Goal: Task Accomplishment & Management: Complete application form

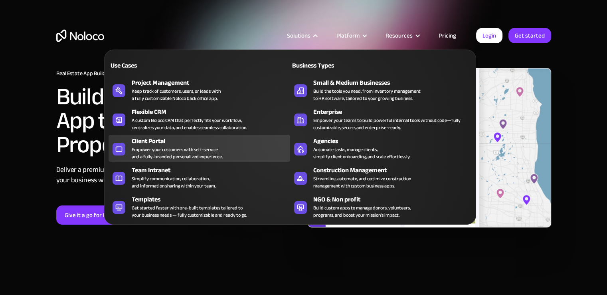
click at [157, 143] on div "Client Portal" at bounding box center [213, 141] width 162 height 10
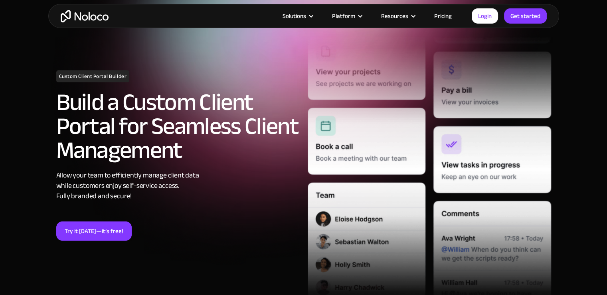
scroll to position [71, 0]
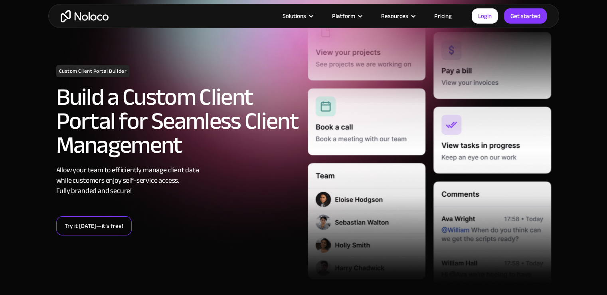
click at [97, 227] on link "Try it today—it’s free!" at bounding box center [93, 225] width 75 height 19
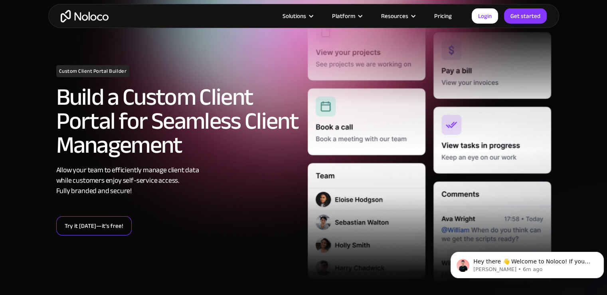
scroll to position [0, 0]
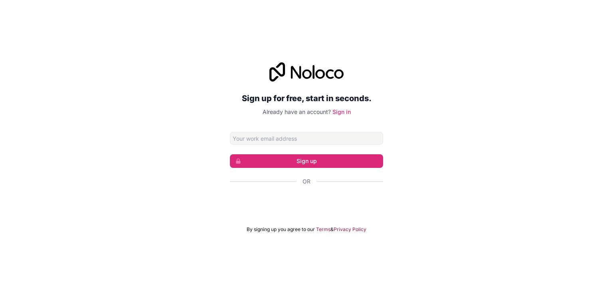
click at [308, 141] on input "Email address" at bounding box center [306, 138] width 153 height 13
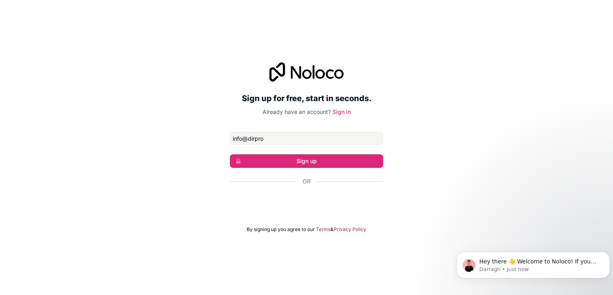
type input "[EMAIL_ADDRESS][DOMAIN_NAME]"
click at [308, 162] on button "Sign up" at bounding box center [306, 161] width 153 height 14
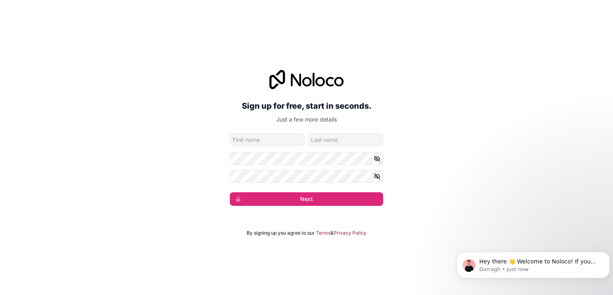
click at [278, 137] on input "given-name" at bounding box center [267, 139] width 75 height 13
type input "[PERSON_NAME]"
click at [336, 143] on input "[PERSON_NAME] II" at bounding box center [345, 139] width 75 height 13
type input "[PERSON_NAME]"
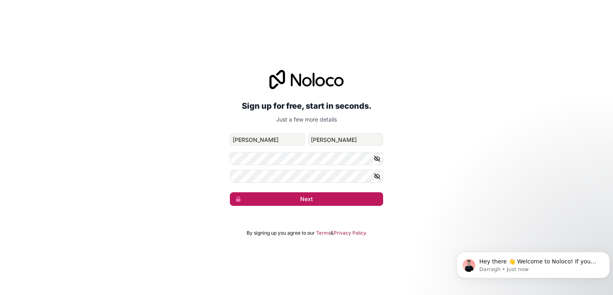
click at [304, 198] on button "Next" at bounding box center [306, 199] width 153 height 14
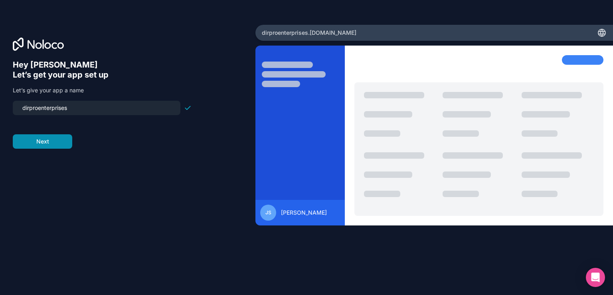
click at [50, 145] on button "Next" at bounding box center [42, 141] width 59 height 14
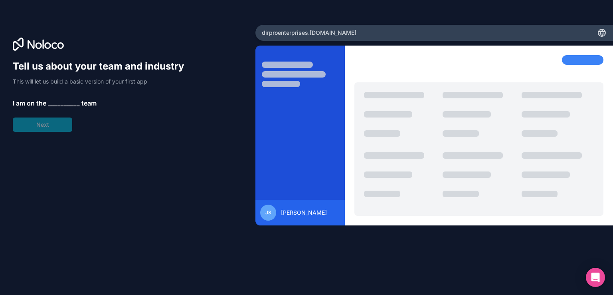
click at [57, 104] on span "__________" at bounding box center [64, 103] width 32 height 10
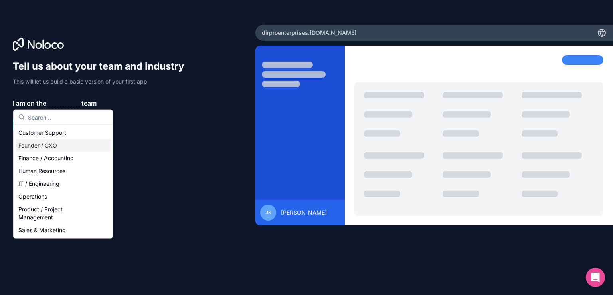
click at [41, 147] on div "Founder / CXO" at bounding box center [63, 145] width 96 height 13
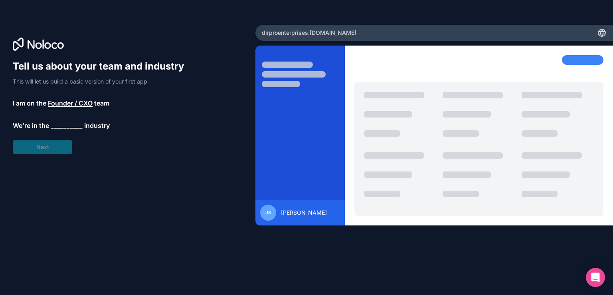
click at [45, 127] on span "We’re in the" at bounding box center [31, 126] width 36 height 10
click at [56, 127] on span "__________" at bounding box center [67, 126] width 32 height 10
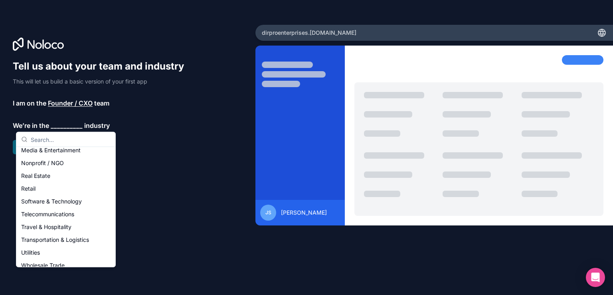
scroll to position [164, 0]
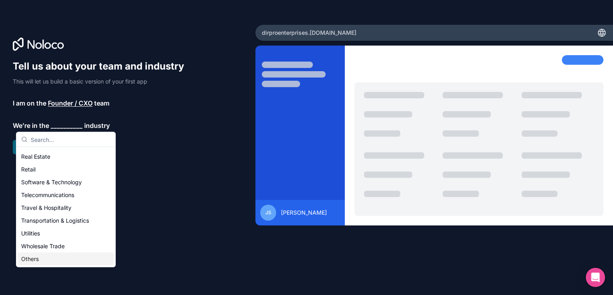
click at [34, 258] on div "Others" at bounding box center [66, 258] width 96 height 13
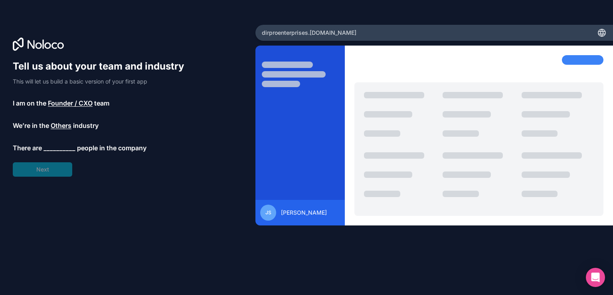
click at [57, 146] on span "__________" at bounding box center [60, 148] width 32 height 10
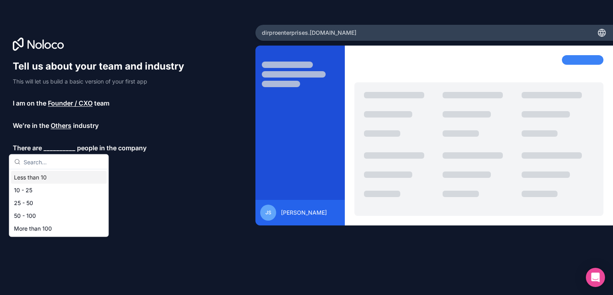
click at [47, 177] on div "Less than 10" at bounding box center [59, 177] width 96 height 13
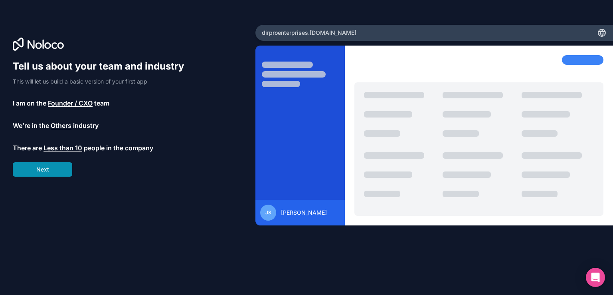
click at [49, 169] on button "Next" at bounding box center [42, 169] width 59 height 14
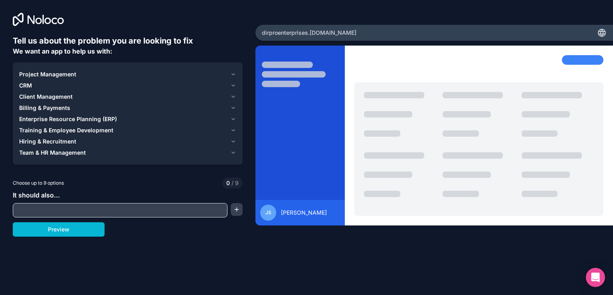
click at [64, 73] on span "Project Management" at bounding box center [47, 74] width 57 height 8
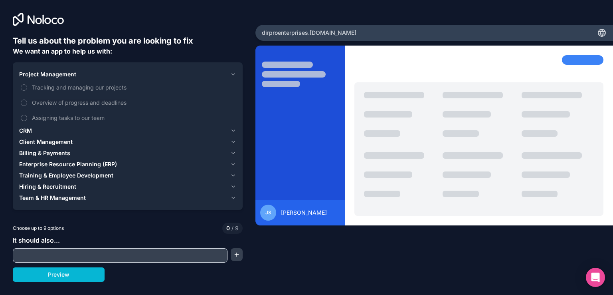
click at [63, 253] on input "text" at bounding box center [120, 254] width 211 height 11
click at [73, 281] on div "Tell us about the problem you are looking to fix We want an app to help us with…" at bounding box center [306, 147] width 613 height 295
click at [73, 279] on button "Preview" at bounding box center [59, 274] width 92 height 14
click at [64, 194] on span "Team & HR Management" at bounding box center [52, 198] width 67 height 8
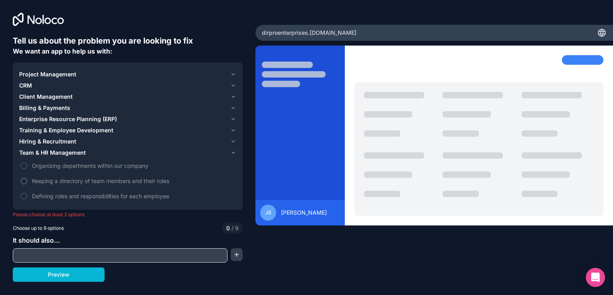
click at [30, 182] on label "Keeping a directory of team members and their roles" at bounding box center [127, 180] width 217 height 15
click at [23, 196] on button "Defining roles and responsibilities for each employee" at bounding box center [24, 196] width 6 height 6
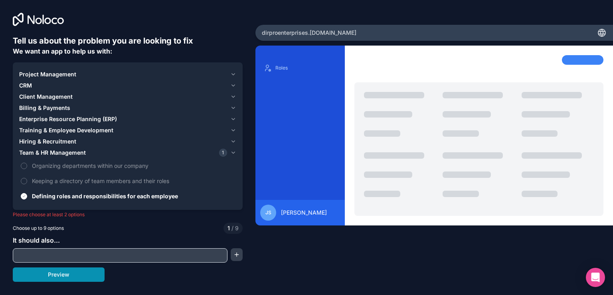
click at [60, 275] on button "Preview" at bounding box center [59, 274] width 92 height 14
click at [27, 181] on label "Keeping a directory of team members and their roles" at bounding box center [127, 180] width 217 height 15
click at [27, 181] on button "Keeping a directory of team members and their roles" at bounding box center [24, 181] width 6 height 6
click at [71, 277] on button "Preview" at bounding box center [59, 274] width 92 height 14
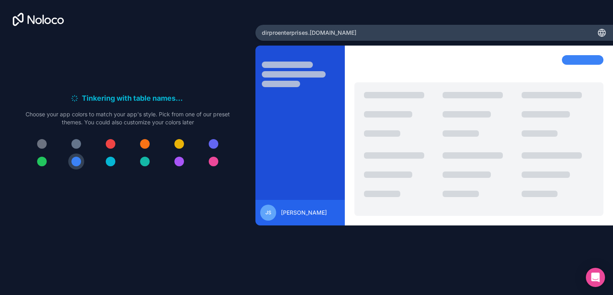
click at [41, 162] on div at bounding box center [42, 161] width 10 height 10
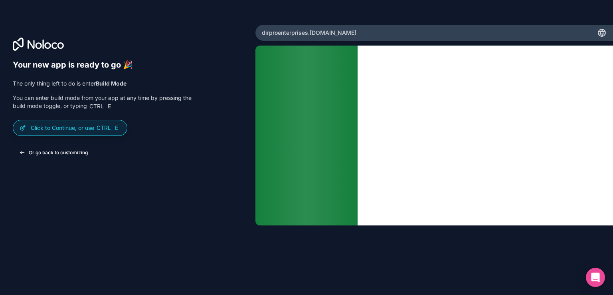
click at [58, 151] on button "Or go back to customizing" at bounding box center [53, 152] width 81 height 14
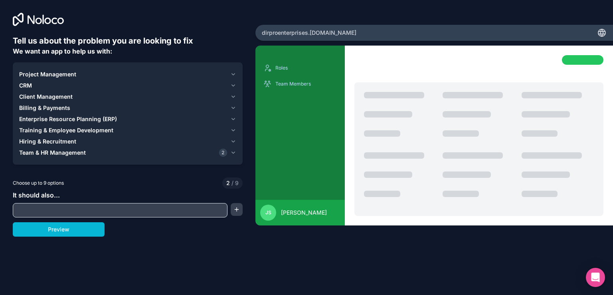
click at [232, 95] on icon "button" at bounding box center [233, 96] width 6 height 6
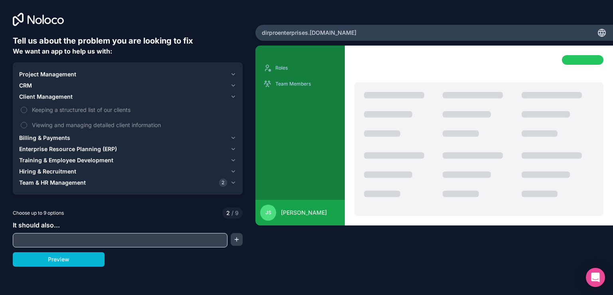
click at [232, 73] on icon "button" at bounding box center [233, 74] width 6 height 6
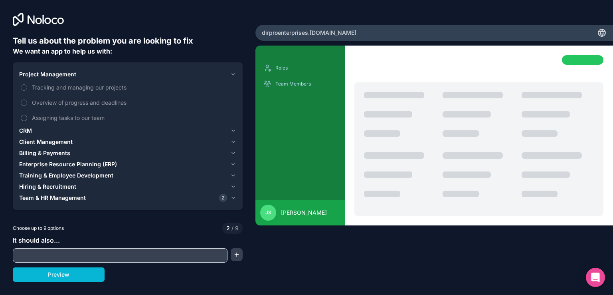
click at [232, 140] on icon "button" at bounding box center [233, 142] width 6 height 6
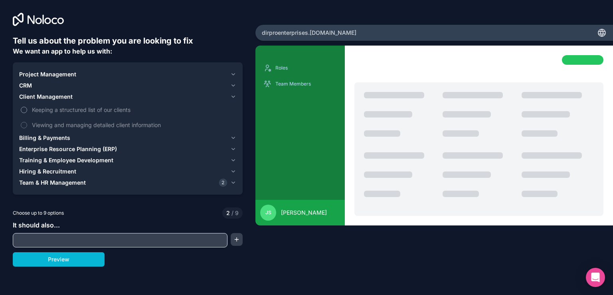
click at [23, 110] on button "Keeping a structured list of our clients" at bounding box center [24, 110] width 6 height 6
click at [26, 126] on button "Viewing and managing detailed client information" at bounding box center [24, 125] width 6 height 6
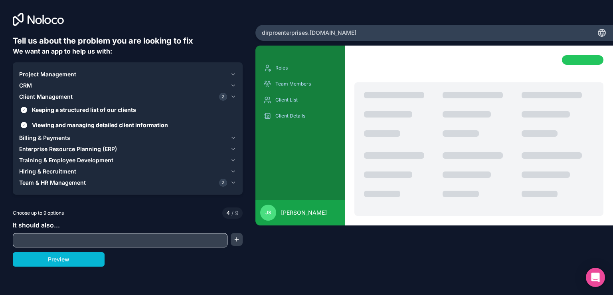
click at [236, 136] on icon "button" at bounding box center [233, 138] width 6 height 6
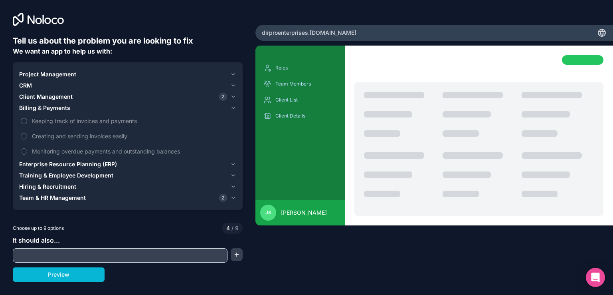
click at [236, 187] on div "Project Management CRM Client Management 2 Billing & Payments Keeping track of …" at bounding box center [128, 135] width 230 height 147
click at [233, 186] on icon "button" at bounding box center [233, 186] width 6 height 6
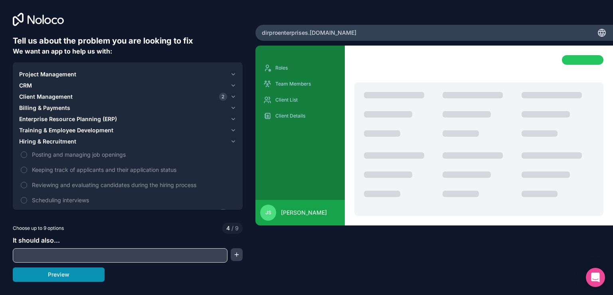
click at [62, 276] on button "Preview" at bounding box center [59, 274] width 92 height 14
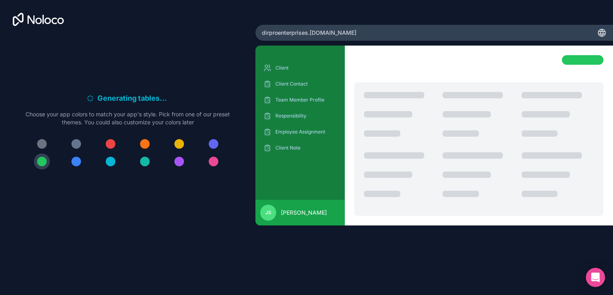
drag, startPoint x: 113, startPoint y: 183, endPoint x: 104, endPoint y: 197, distance: 16.5
click at [104, 197] on div "Generating tables . . . Meanwhile, let's personalize it! Choose your app colors…" at bounding box center [128, 134] width 230 height 198
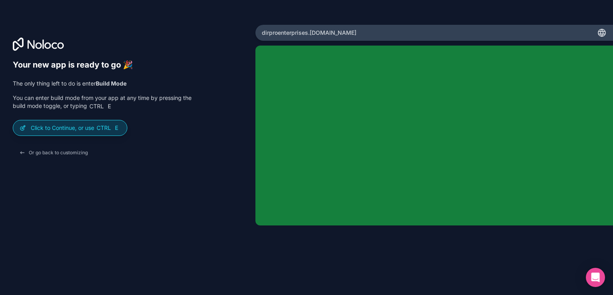
click at [61, 131] on p "Click to Continue, or use Ctrl E" at bounding box center [76, 128] width 90 height 8
